Goal: Information Seeking & Learning: Learn about a topic

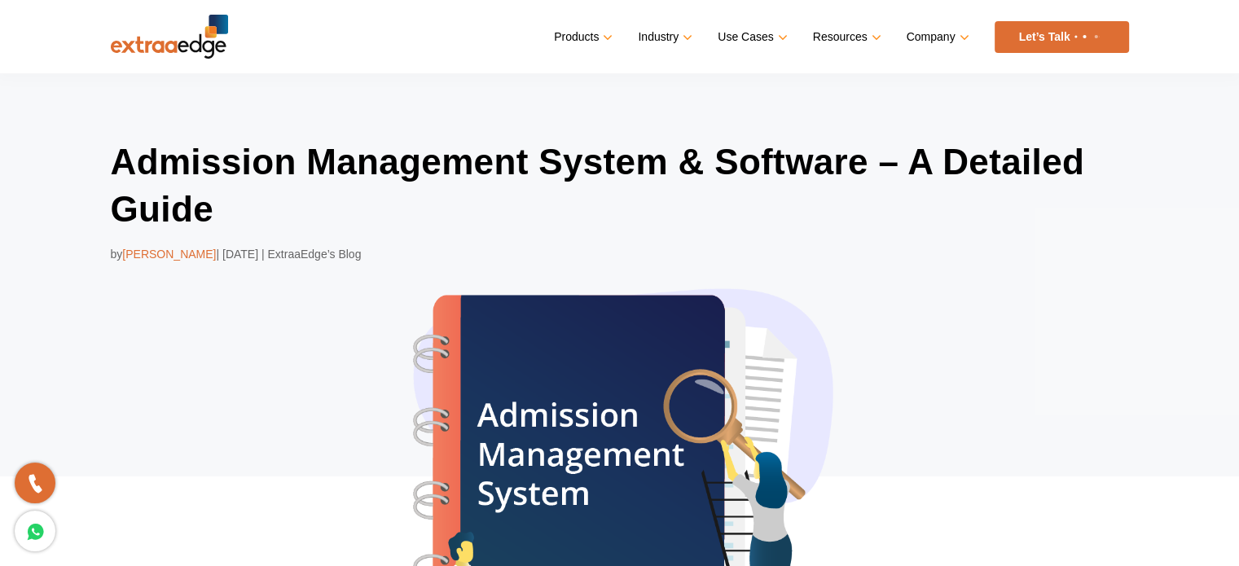
click at [29, 148] on div "Admission Management System & Software – A Detailed Guide by [PERSON_NAME] | [D…" at bounding box center [619, 408] width 1239 height 671
